Goal: Task Accomplishment & Management: Manage account settings

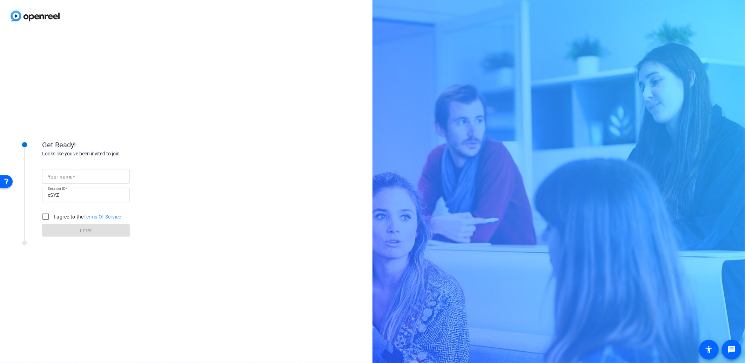
click at [44, 18] on img at bounding box center [35, 16] width 70 height 32
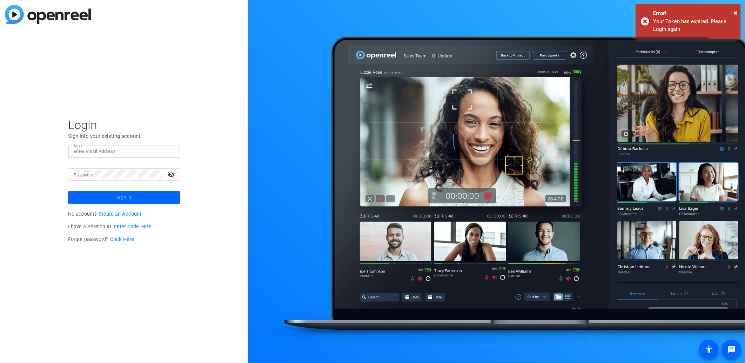
click at [107, 151] on input "Email" at bounding box center [124, 151] width 101 height 8
type input "[PERSON_NAME][EMAIL_ADDRESS][PERSON_NAME][DOMAIN_NAME]"
click at [68, 191] on button "Sign in" at bounding box center [124, 197] width 112 height 13
click at [171, 174] on mat-icon "visibility_off" at bounding box center [172, 174] width 17 height 10
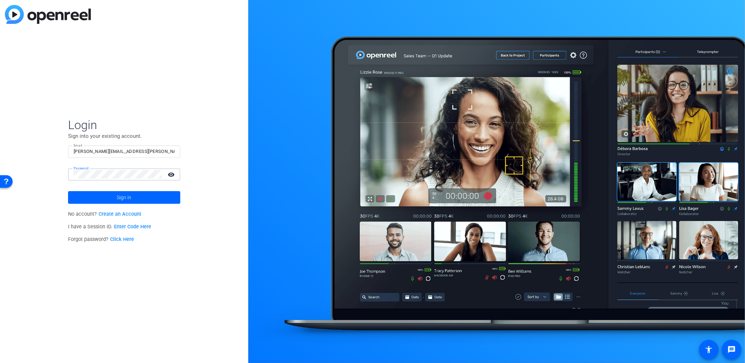
click at [68, 191] on button "Sign in" at bounding box center [124, 197] width 112 height 13
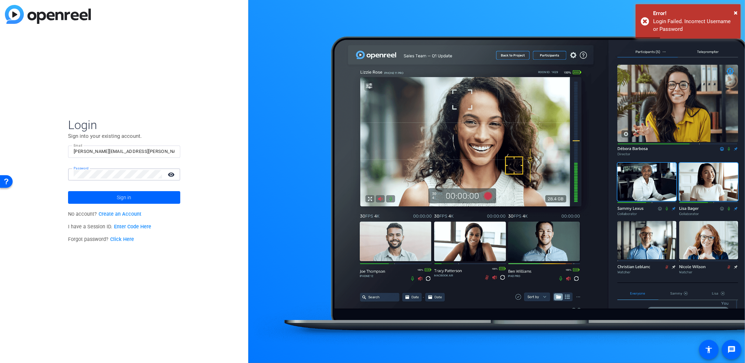
click at [68, 191] on button "Sign in" at bounding box center [124, 197] width 112 height 13
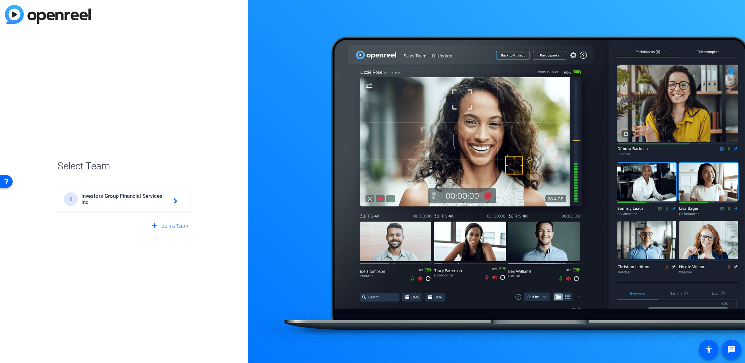
click at [138, 201] on span "Investors Group Financial Services Inc." at bounding box center [125, 199] width 88 height 13
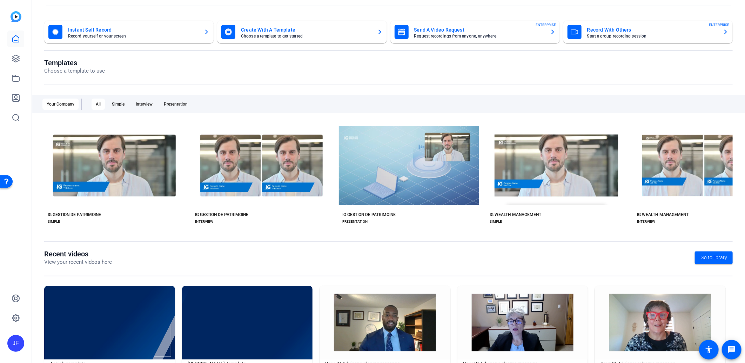
scroll to position [59, 0]
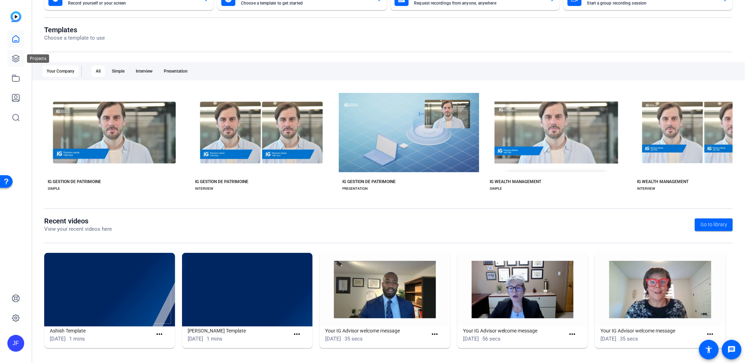
click at [15, 61] on icon at bounding box center [16, 58] width 8 height 8
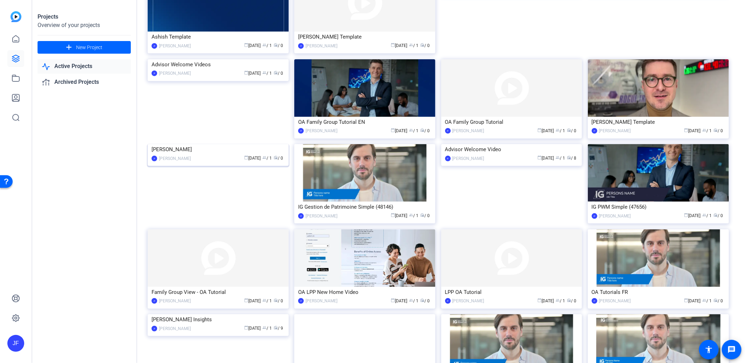
scroll to position [78, 0]
click at [192, 154] on div "Christine Van Cauwenberghe" at bounding box center [218, 149] width 133 height 11
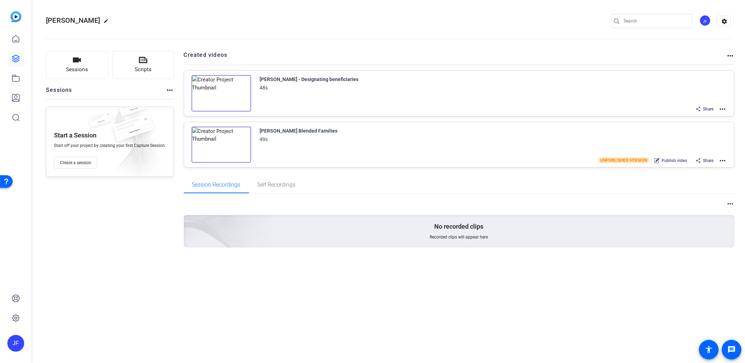
click at [112, 20] on mat-icon "edit" at bounding box center [108, 23] width 8 height 8
click at [81, 18] on input "Christine Van Cauwenberghe" at bounding box center [75, 21] width 46 height 8
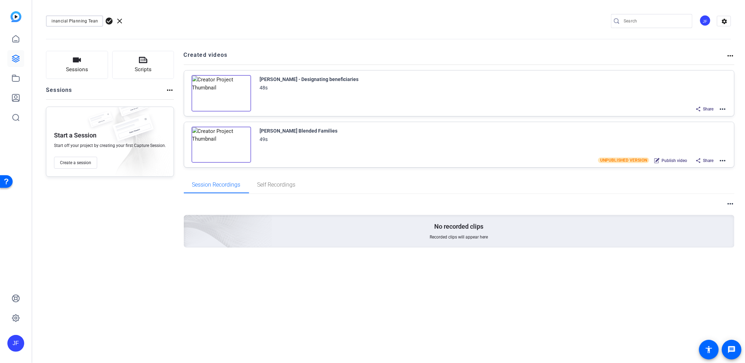
type input "Financial Planning Team"
click at [111, 22] on span "check_circle" at bounding box center [109, 21] width 8 height 8
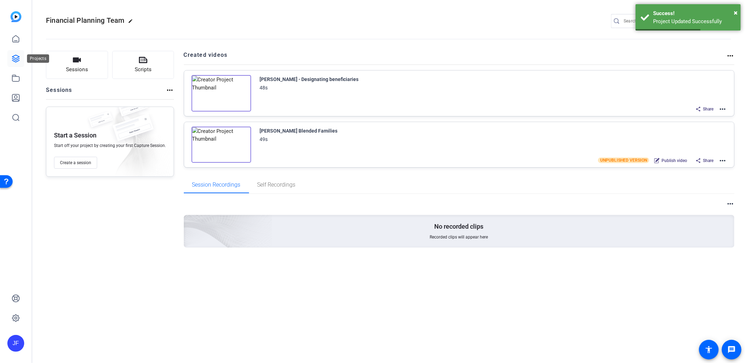
click at [20, 62] on link at bounding box center [15, 58] width 17 height 17
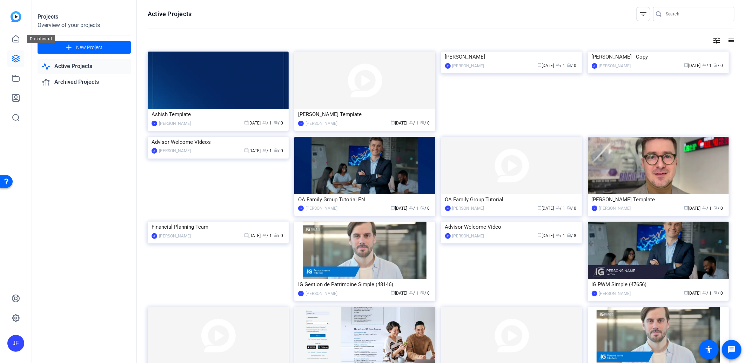
click at [17, 44] on link at bounding box center [15, 39] width 17 height 17
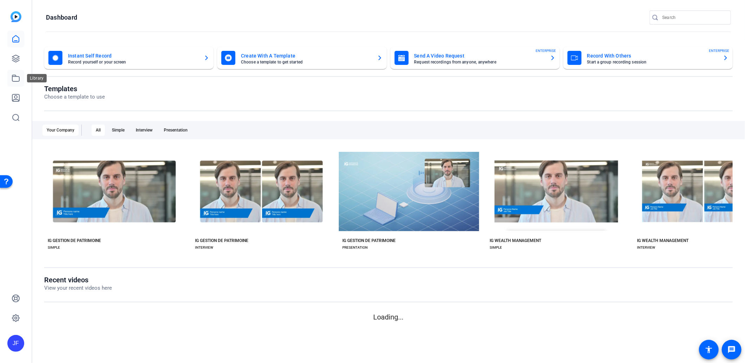
click at [17, 81] on icon at bounding box center [15, 78] width 7 height 6
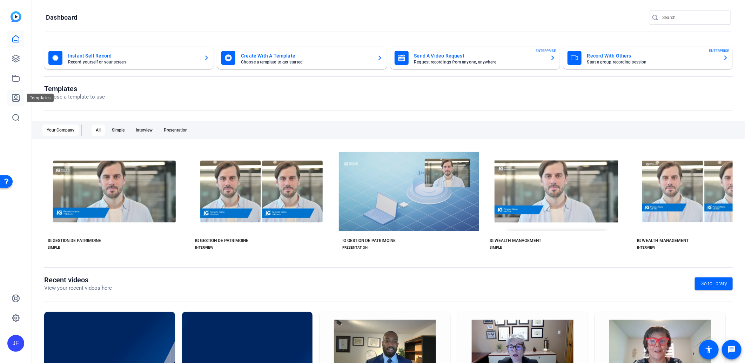
click at [16, 99] on icon at bounding box center [15, 97] width 7 height 7
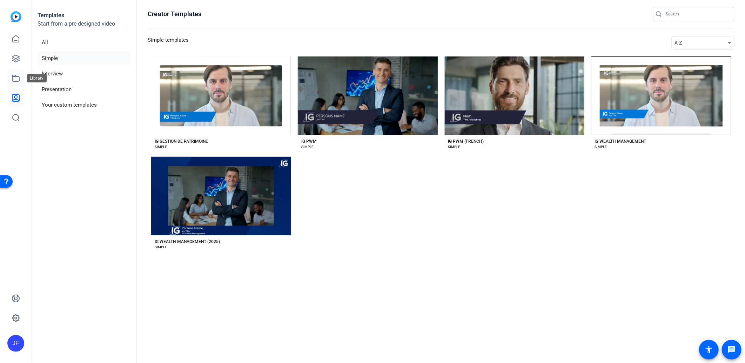
click at [18, 72] on link at bounding box center [15, 78] width 17 height 17
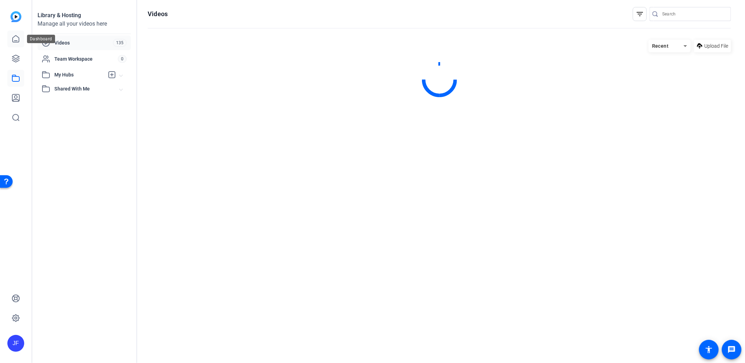
click at [15, 41] on icon at bounding box center [16, 39] width 8 height 8
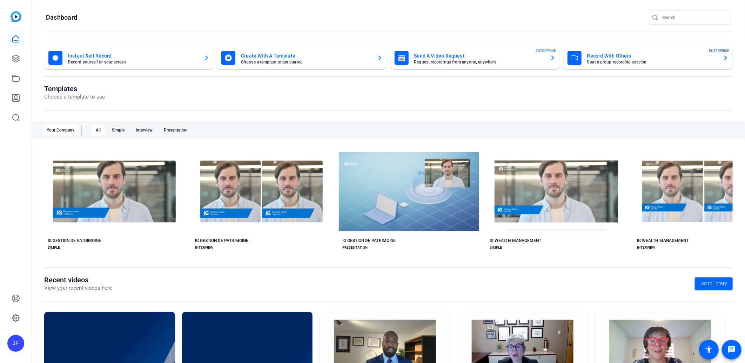
click at [535, 57] on mat-card-title "Send A Video Request" at bounding box center [479, 56] width 130 height 8
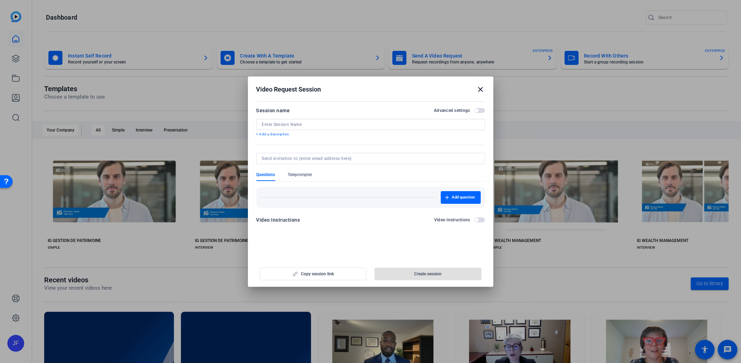
click at [481, 92] on mat-icon "close" at bounding box center [481, 89] width 8 height 8
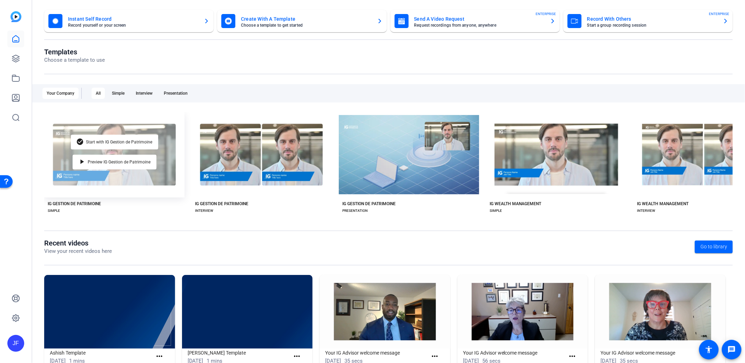
scroll to position [59, 0]
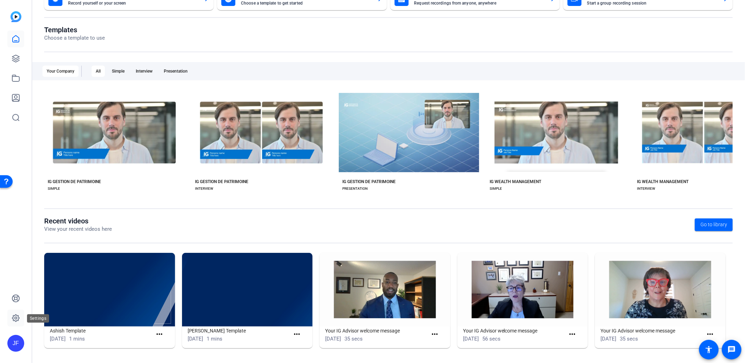
click at [15, 316] on icon at bounding box center [15, 318] width 7 height 7
click at [12, 293] on link at bounding box center [15, 298] width 17 height 17
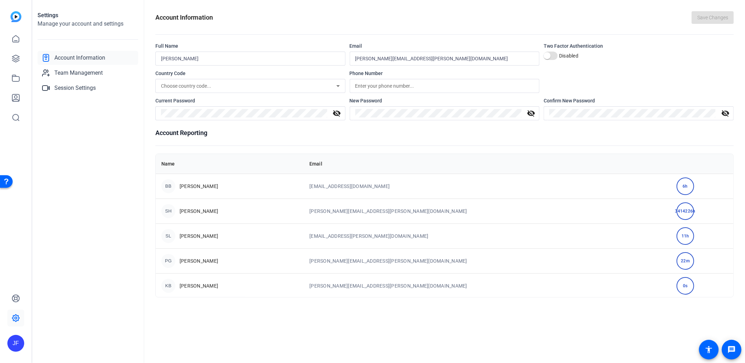
click at [16, 16] on img at bounding box center [16, 16] width 11 height 11
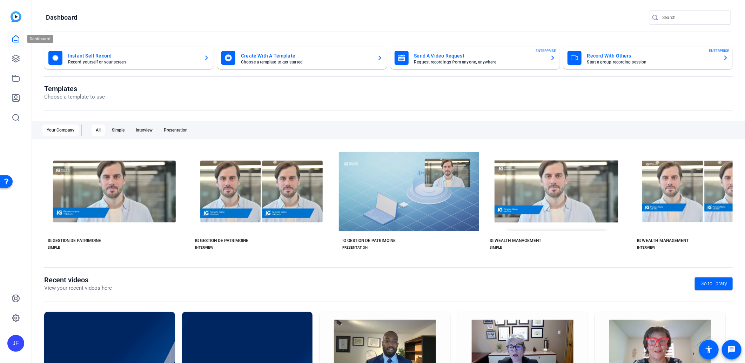
click at [16, 38] on icon at bounding box center [16, 39] width 8 height 8
click at [17, 59] on icon at bounding box center [16, 58] width 8 height 8
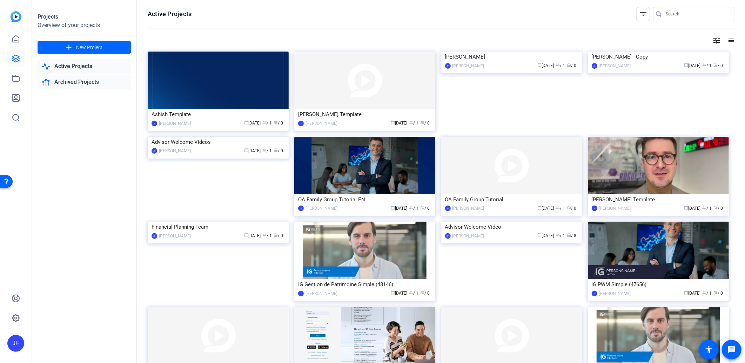
click at [87, 82] on link "Archived Projects" at bounding box center [84, 82] width 93 height 14
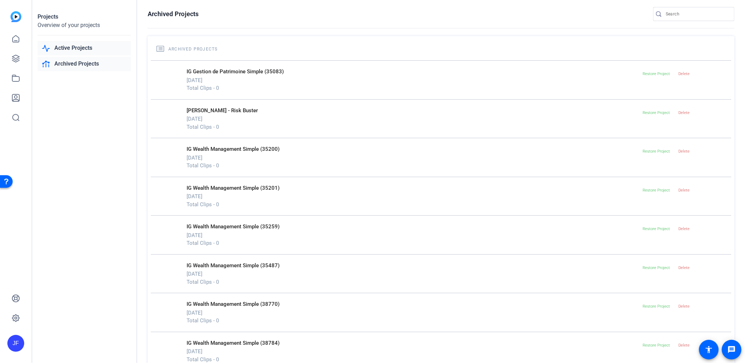
click at [95, 47] on link "Active Projects" at bounding box center [84, 48] width 93 height 14
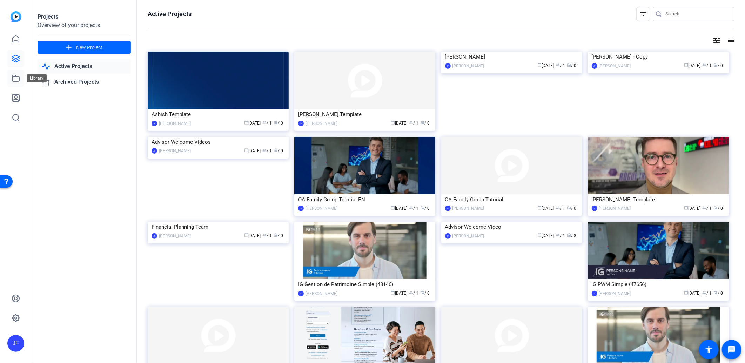
click at [16, 79] on icon at bounding box center [16, 78] width 8 height 8
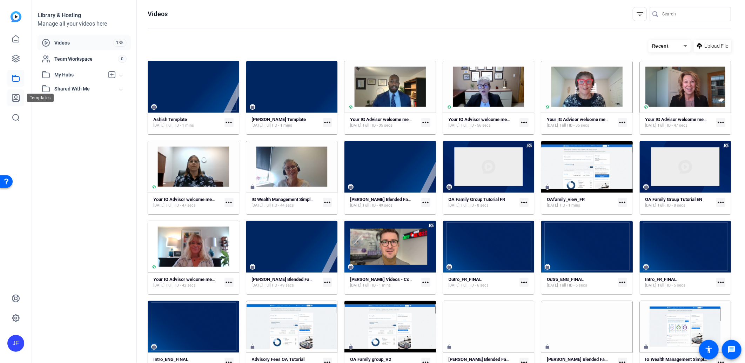
click at [16, 95] on icon at bounding box center [16, 98] width 8 height 8
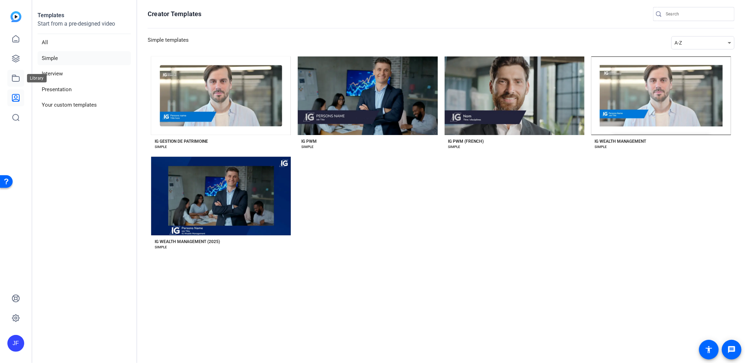
click at [16, 79] on icon at bounding box center [16, 78] width 8 height 8
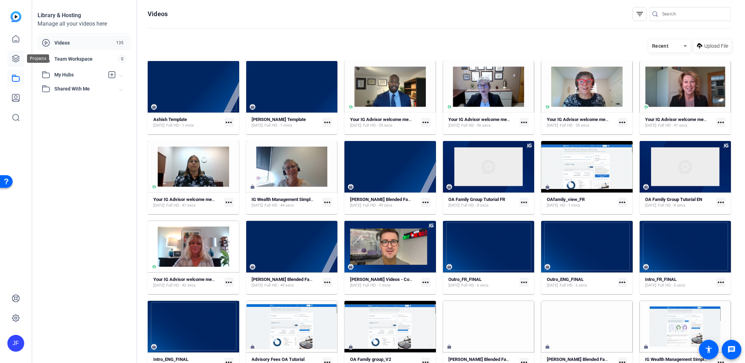
click at [19, 59] on icon at bounding box center [15, 58] width 7 height 7
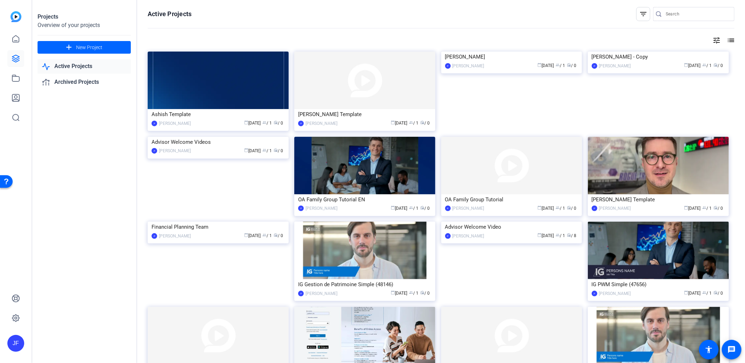
click at [14, 343] on div "JF" at bounding box center [15, 343] width 17 height 17
drag, startPoint x: 72, startPoint y: 133, endPoint x: 20, endPoint y: 26, distance: 118.3
click at [72, 130] on div at bounding box center [372, 181] width 745 height 363
click at [16, 35] on icon at bounding box center [16, 39] width 8 height 8
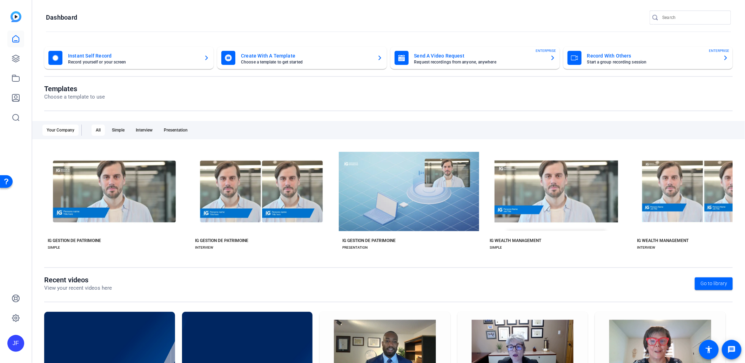
click at [18, 19] on img at bounding box center [16, 16] width 11 height 11
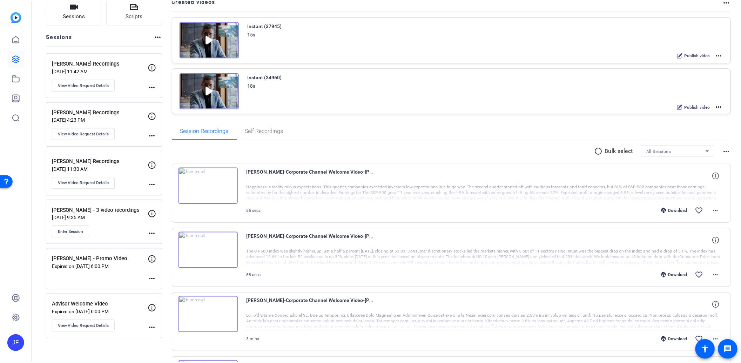
scroll to position [78, 0]
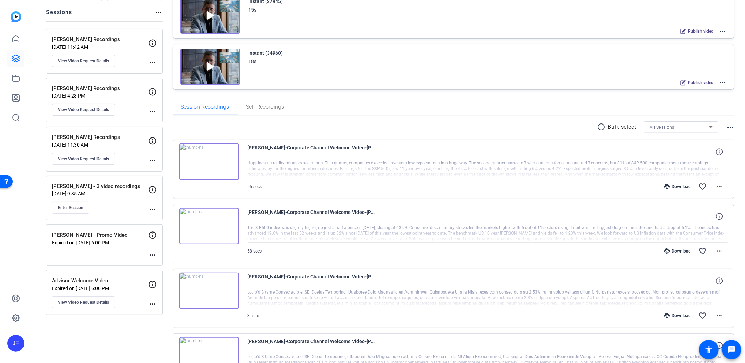
click at [153, 209] on mat-icon "more_horiz" at bounding box center [152, 209] width 8 height 8
click at [157, 219] on span "Edit Session" at bounding box center [170, 220] width 32 height 8
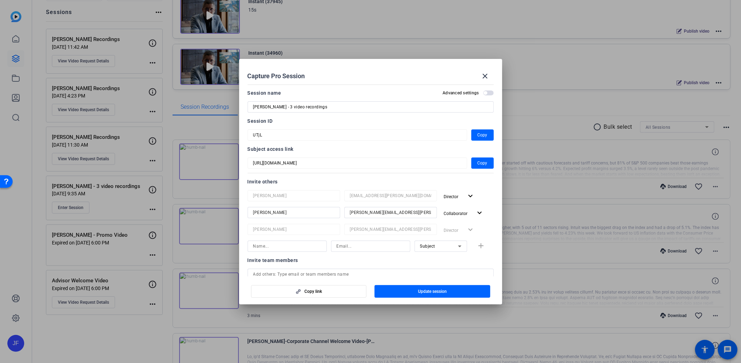
click at [299, 107] on input "Christine - 3 video recordings" at bounding box center [370, 107] width 235 height 8
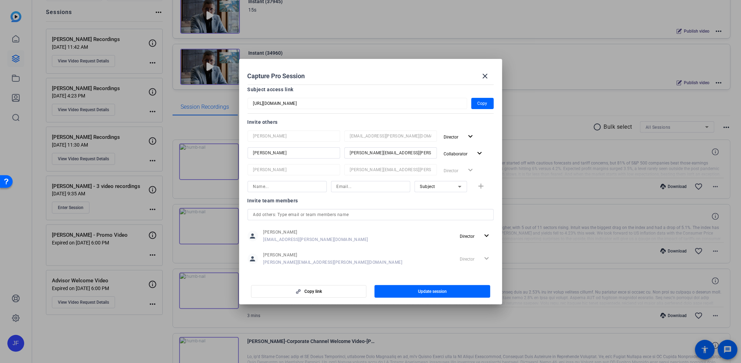
scroll to position [65, 0]
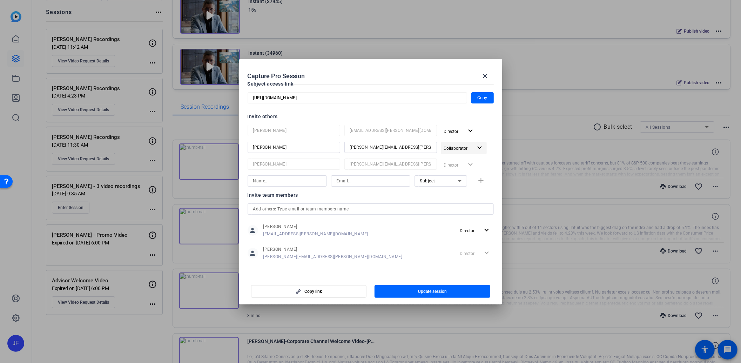
type input "Advanced Financial Planning Team"
click at [476, 146] on mat-icon "expand_more" at bounding box center [480, 148] width 9 height 9
click at [461, 200] on span "Remove User" at bounding box center [456, 199] width 26 height 5
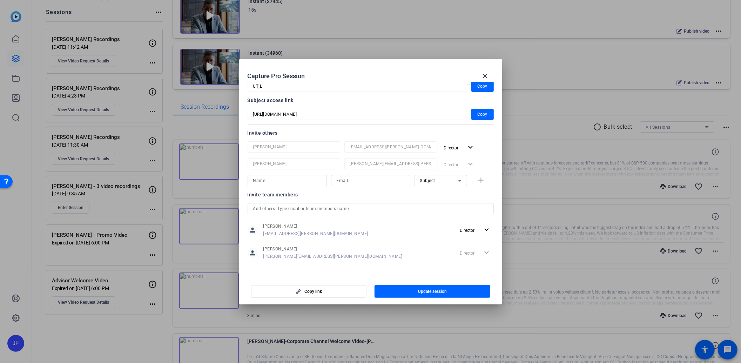
scroll to position [49, 0]
click at [467, 148] on mat-icon "expand_more" at bounding box center [471, 147] width 9 height 9
click at [462, 173] on span "Remove User" at bounding box center [456, 174] width 26 height 5
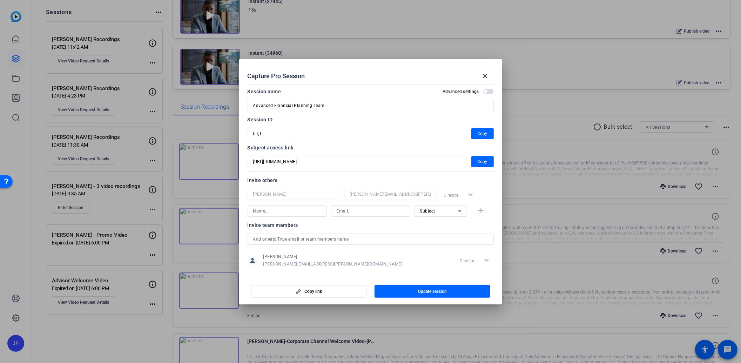
scroll to position [0, 0]
click at [327, 294] on span "button" at bounding box center [309, 291] width 115 height 17
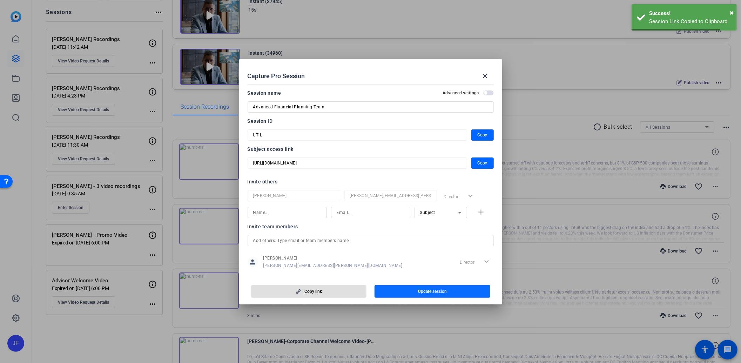
click at [429, 293] on span "Update session" at bounding box center [432, 292] width 29 height 6
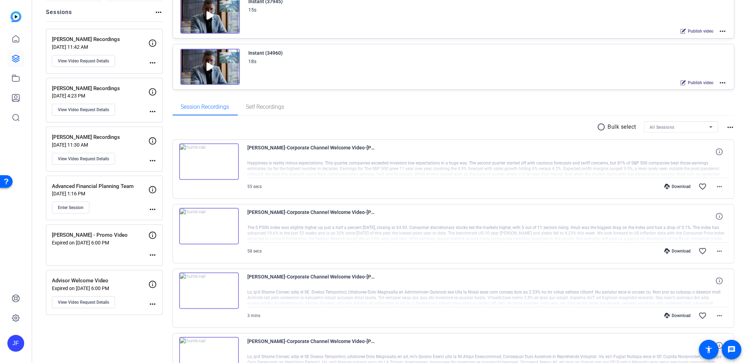
click at [152, 209] on mat-icon "more_horiz" at bounding box center [152, 209] width 8 height 8
click at [106, 205] on div at bounding box center [372, 181] width 745 height 363
click at [81, 208] on span "Enter Session" at bounding box center [71, 208] width 26 height 6
click at [152, 209] on mat-icon "more_horiz" at bounding box center [152, 209] width 8 height 8
click at [159, 218] on span "Edit Session" at bounding box center [170, 220] width 32 height 8
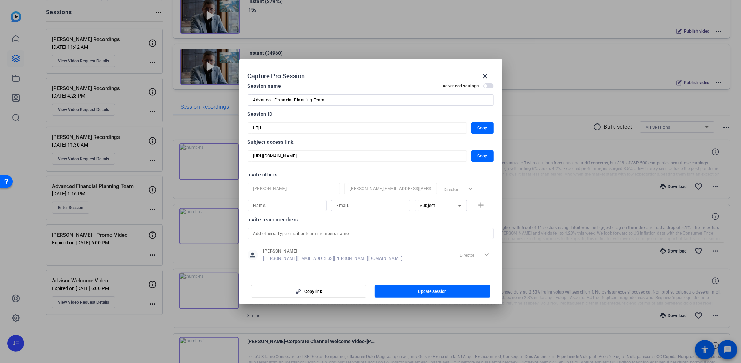
scroll to position [9, 0]
click at [323, 292] on span "button" at bounding box center [309, 291] width 115 height 17
click at [431, 204] on span "Subject" at bounding box center [427, 203] width 15 height 5
click at [302, 202] on div at bounding box center [370, 181] width 741 height 363
click at [384, 204] on input at bounding box center [371, 204] width 68 height 8
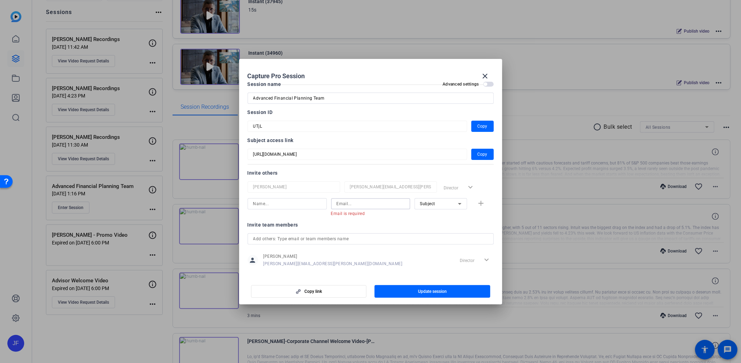
paste input "Aurele.Courcelles@ig.ca"
type input "Aurele.Courcelles@ig.ca"
click at [295, 202] on input at bounding box center [287, 204] width 68 height 8
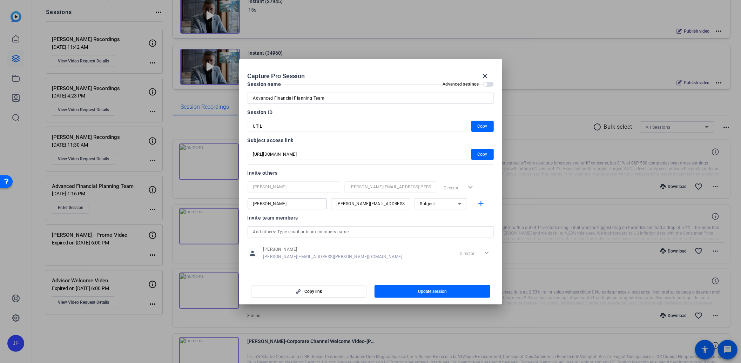
type input "Aurele Courcelles"
click at [404, 215] on div at bounding box center [370, 213] width 79 height 8
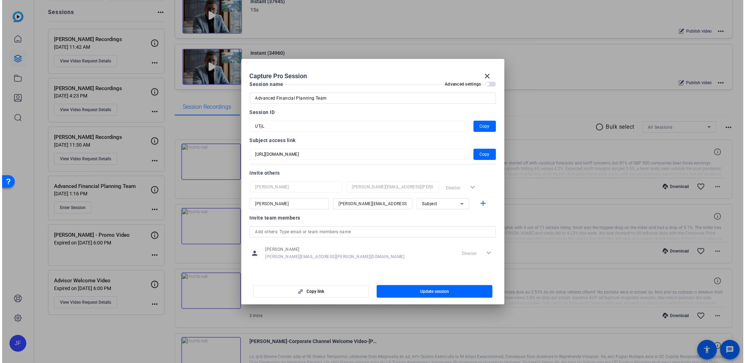
scroll to position [0, 0]
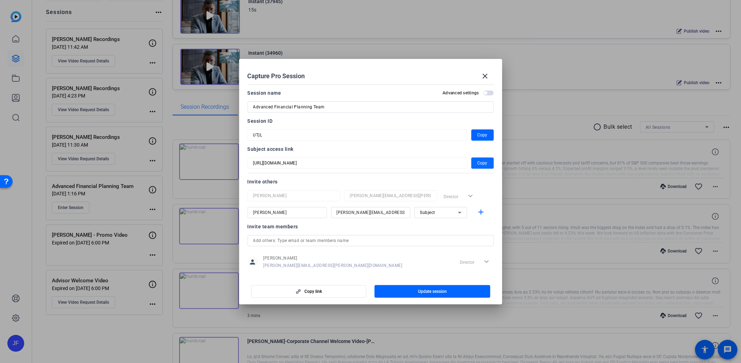
click at [479, 162] on span "Copy" at bounding box center [483, 163] width 10 height 8
click at [458, 212] on icon at bounding box center [460, 213] width 4 height 2
click at [473, 221] on div at bounding box center [370, 181] width 741 height 363
click at [424, 292] on span "Update session" at bounding box center [432, 292] width 29 height 6
